Goal: Complete application form

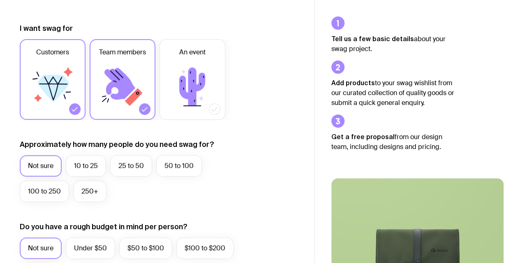
click at [68, 88] on icon at bounding box center [52, 86] width 49 height 49
click at [0, 0] on input "Customers" at bounding box center [0, 0] width 0 height 0
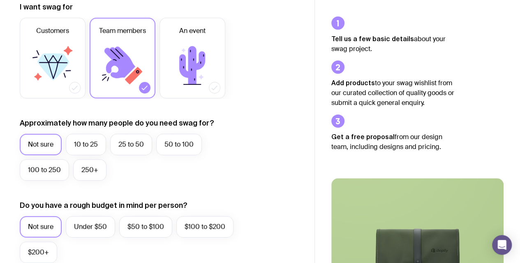
scroll to position [125, 0]
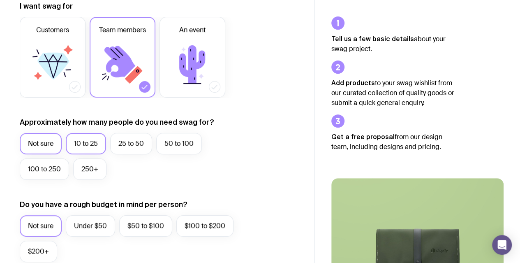
click at [92, 148] on label "10 to 25" at bounding box center [86, 143] width 40 height 21
click at [0, 0] on input "10 to 25" at bounding box center [0, 0] width 0 height 0
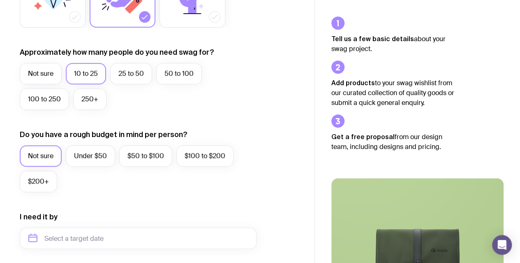
scroll to position [195, 0]
click at [107, 154] on label "Under $50" at bounding box center [90, 155] width 49 height 21
click at [0, 0] on input "Under $50" at bounding box center [0, 0] width 0 height 0
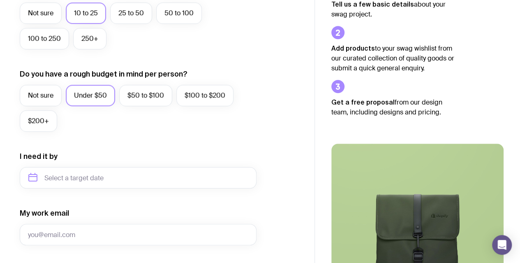
scroll to position [258, 0]
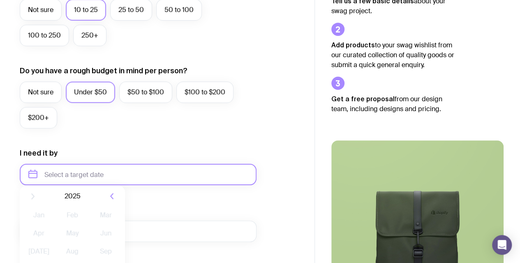
click at [116, 178] on input "text" at bounding box center [138, 174] width 237 height 21
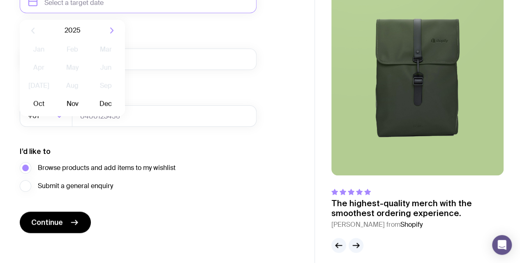
scroll to position [436, 0]
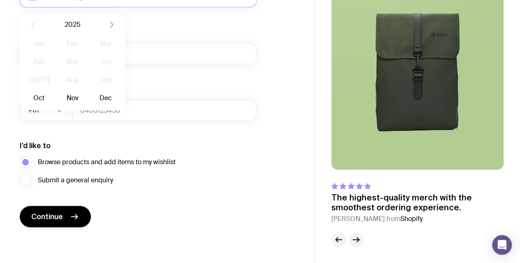
click at [157, 145] on div "I’d like to Browse products and add items to my wishlist Submit a general enqui…" at bounding box center [138, 163] width 237 height 45
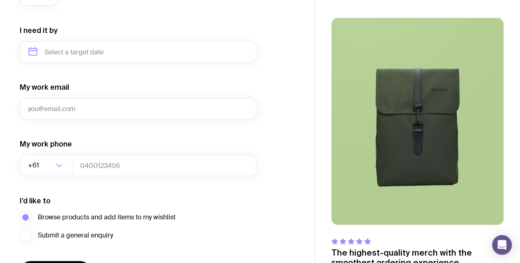
scroll to position [381, 0]
